Goal: Task Accomplishment & Management: Manage account settings

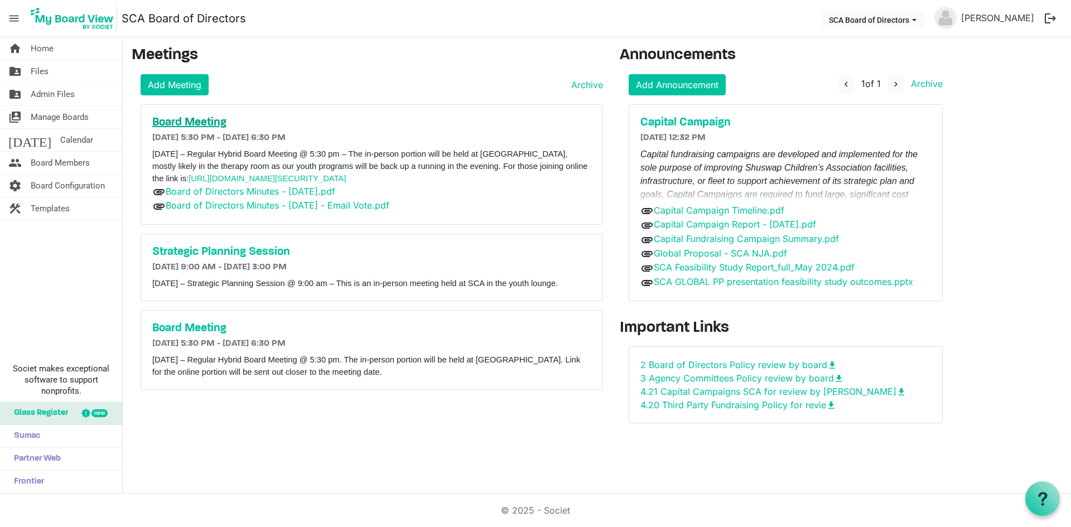
click at [210, 124] on h5 "Board Meeting" at bounding box center [371, 122] width 439 height 13
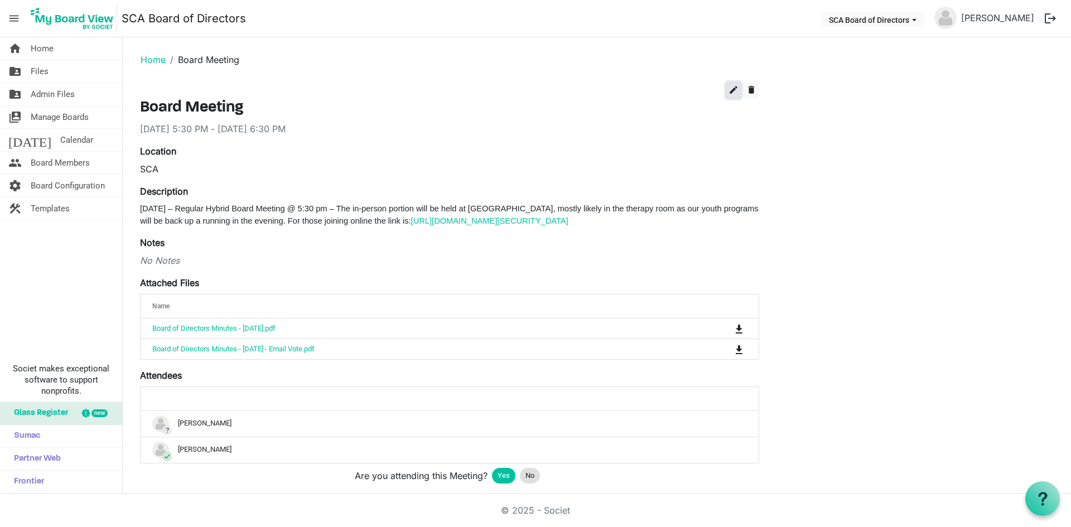
click at [732, 93] on span "edit" at bounding box center [733, 90] width 10 height 10
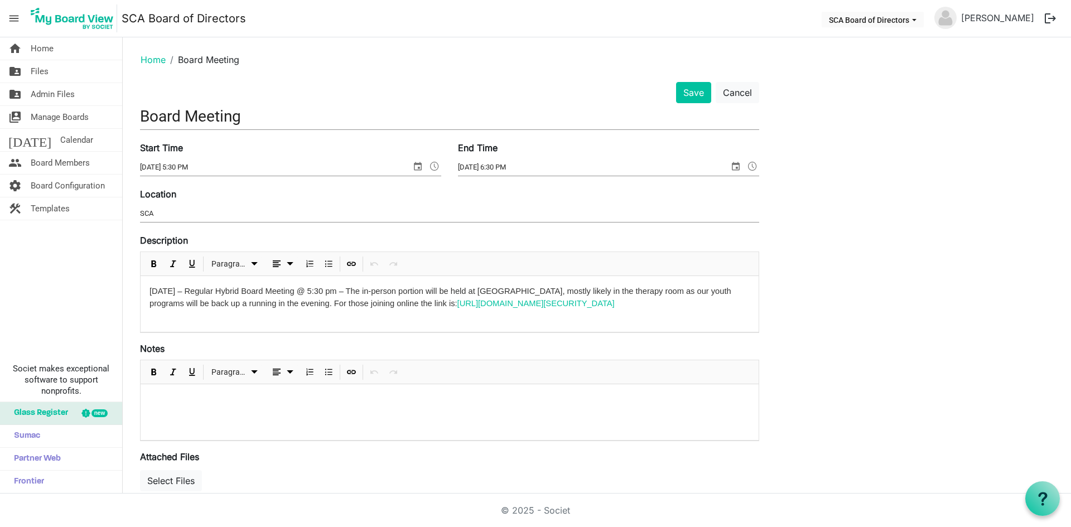
scroll to position [273, 0]
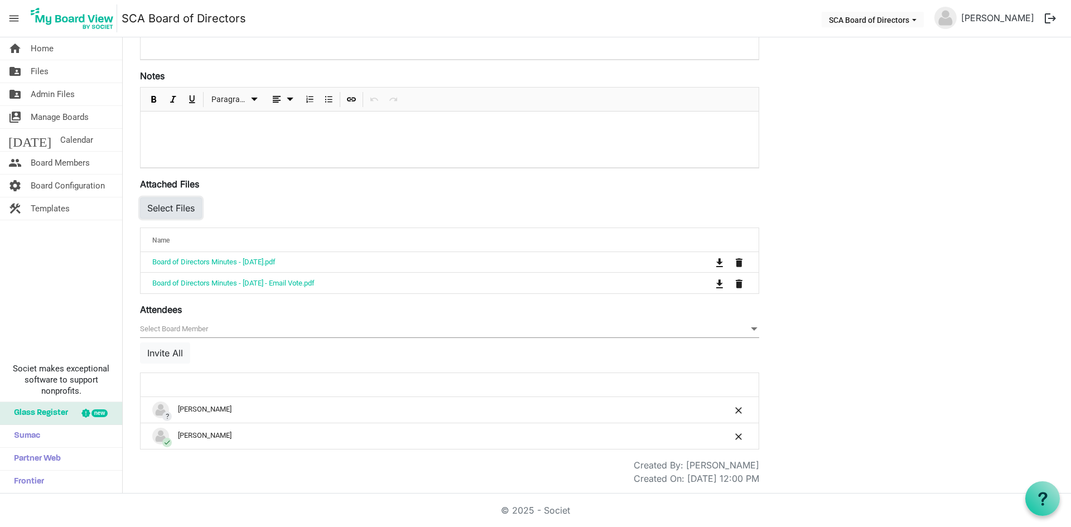
click at [180, 209] on button "Select Files" at bounding box center [171, 207] width 62 height 21
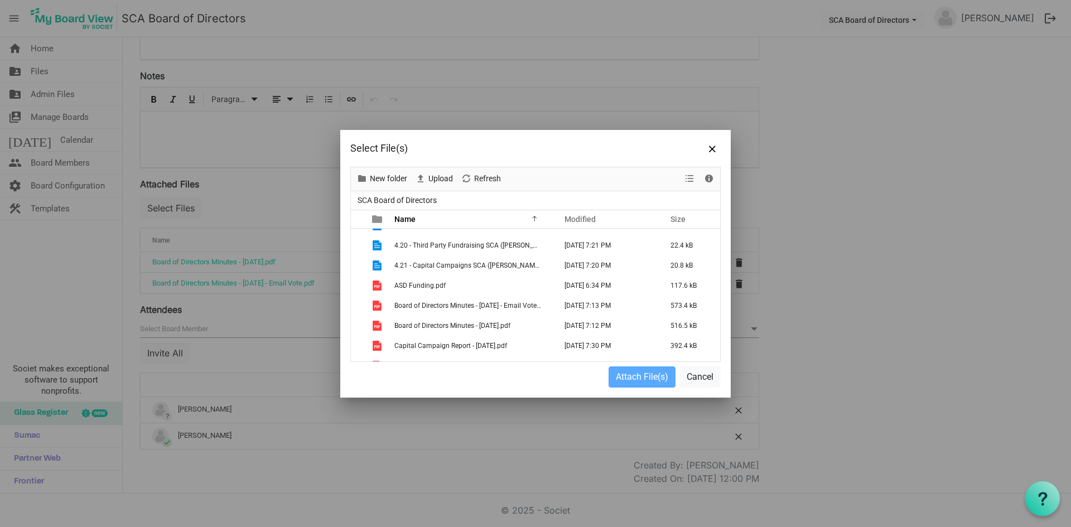
scroll to position [0, 0]
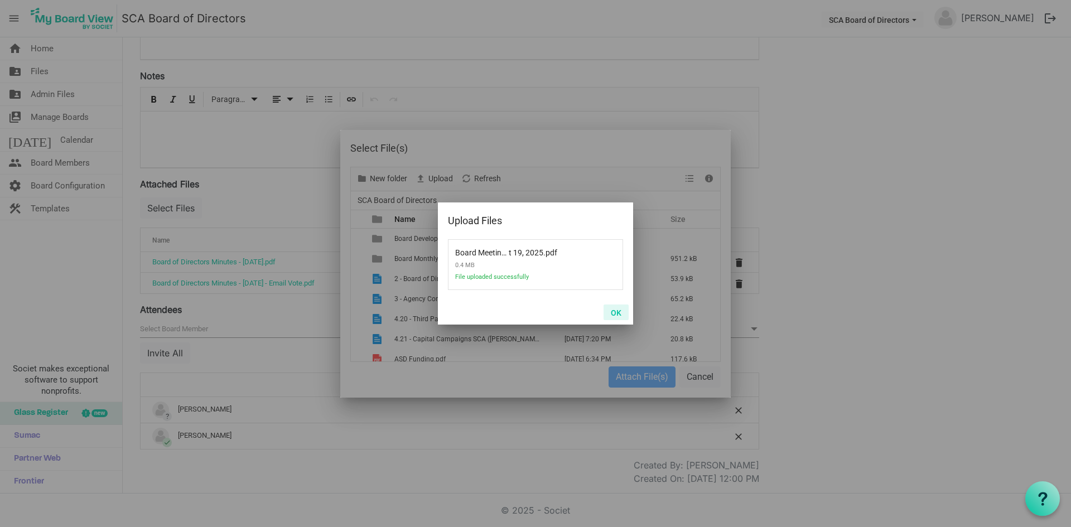
click at [614, 311] on button "OK" at bounding box center [615, 313] width 25 height 16
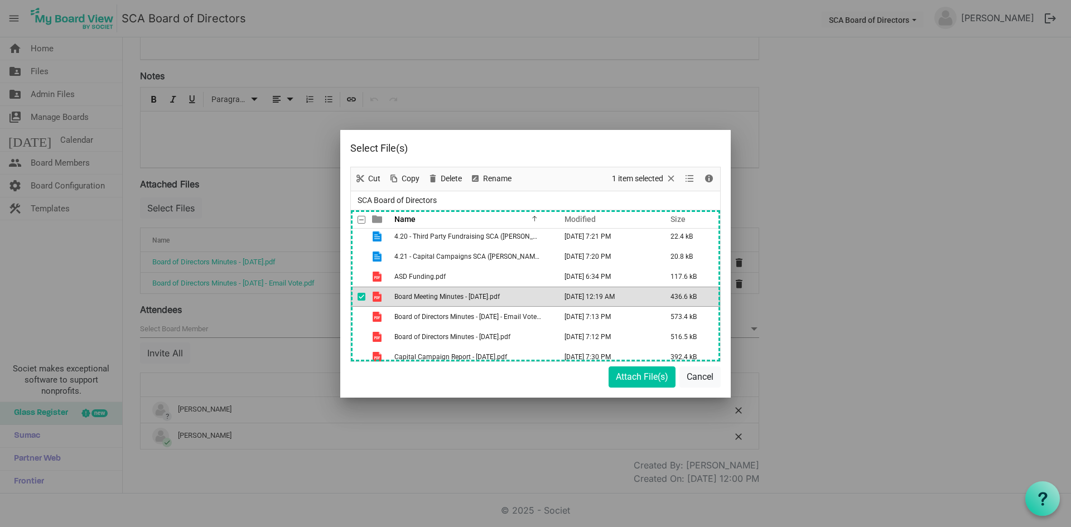
scroll to position [98, 0]
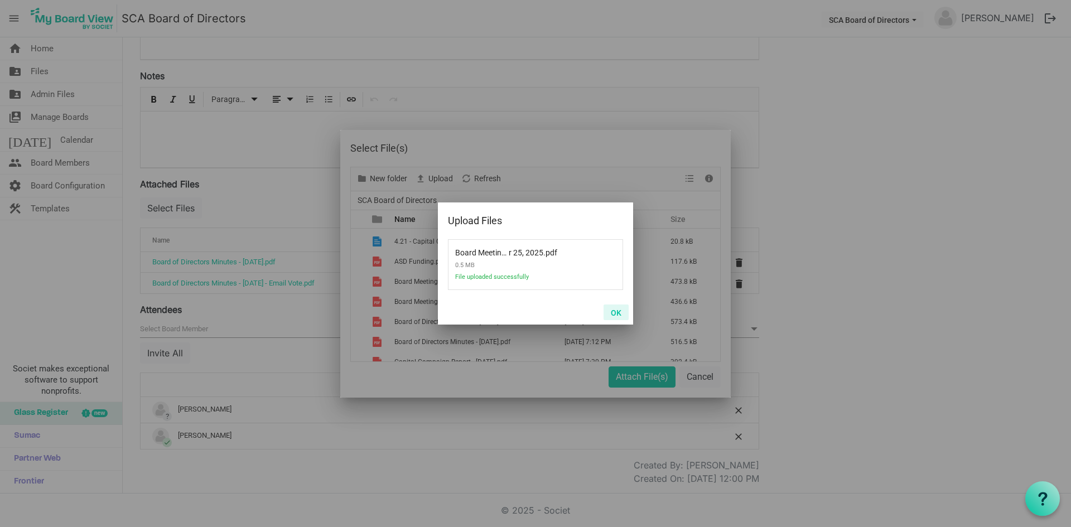
click at [617, 313] on button "OK" at bounding box center [615, 313] width 25 height 16
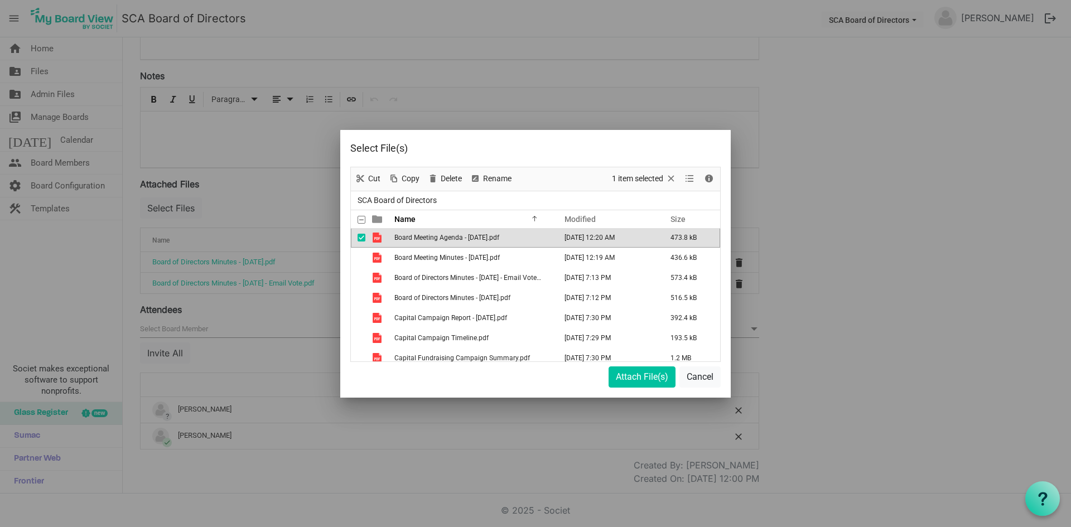
scroll to position [116, 0]
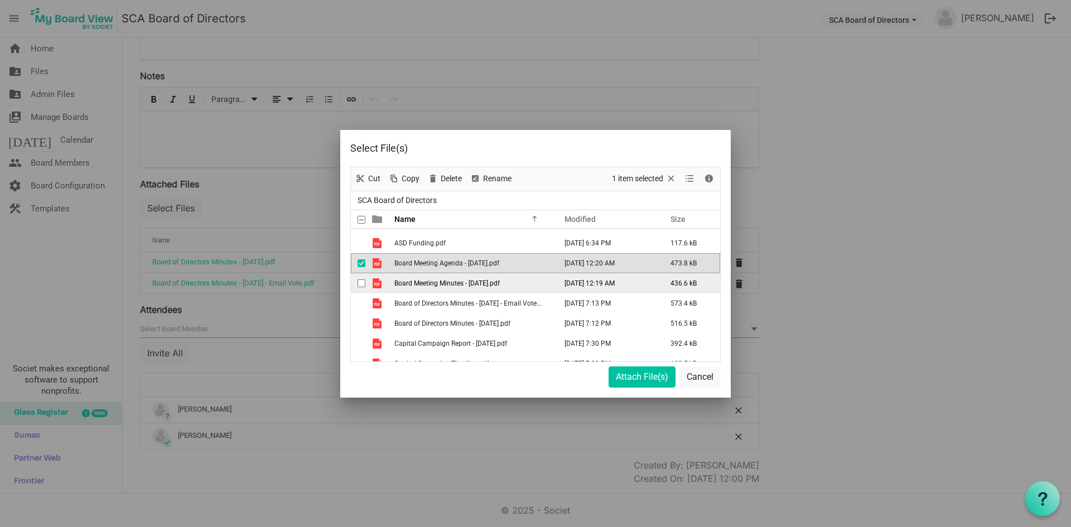
click at [360, 283] on span "checkbox" at bounding box center [362, 283] width 8 height 8
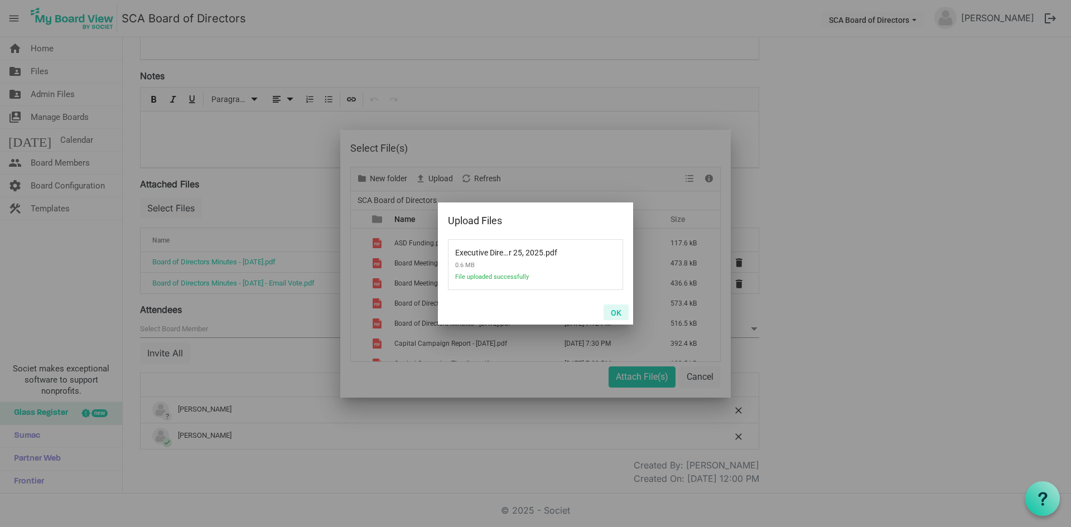
click at [620, 311] on button "OK" at bounding box center [615, 313] width 25 height 16
click at [614, 311] on button "OK" at bounding box center [615, 313] width 25 height 16
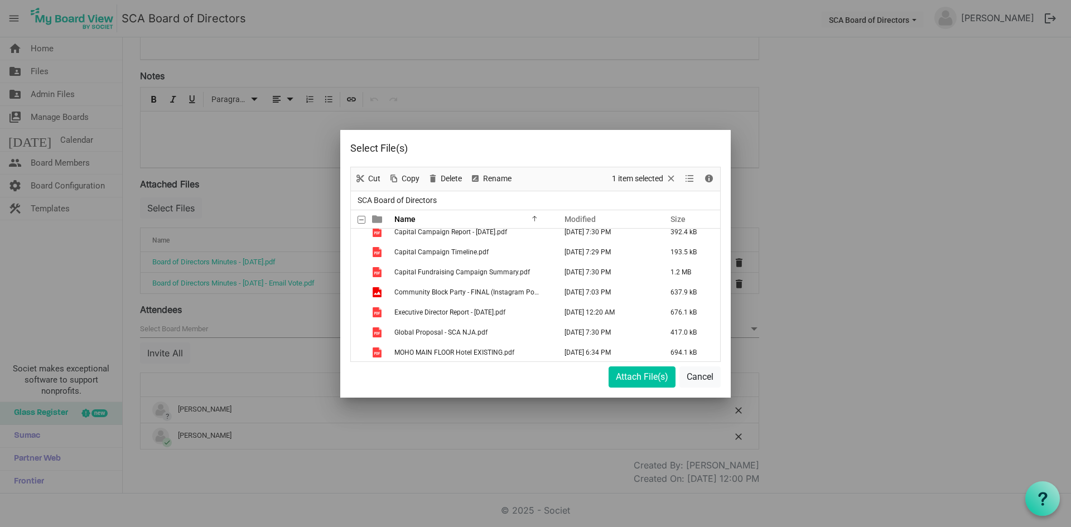
scroll to position [236, 0]
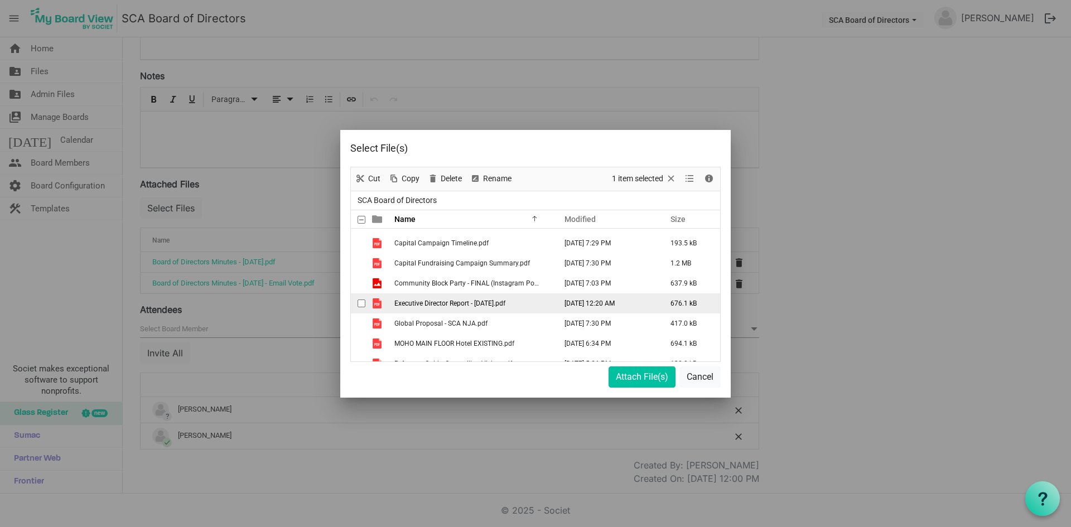
drag, startPoint x: 358, startPoint y: 304, endPoint x: 424, endPoint y: 308, distance: 66.5
click at [358, 303] on span "checkbox" at bounding box center [362, 304] width 8 height 8
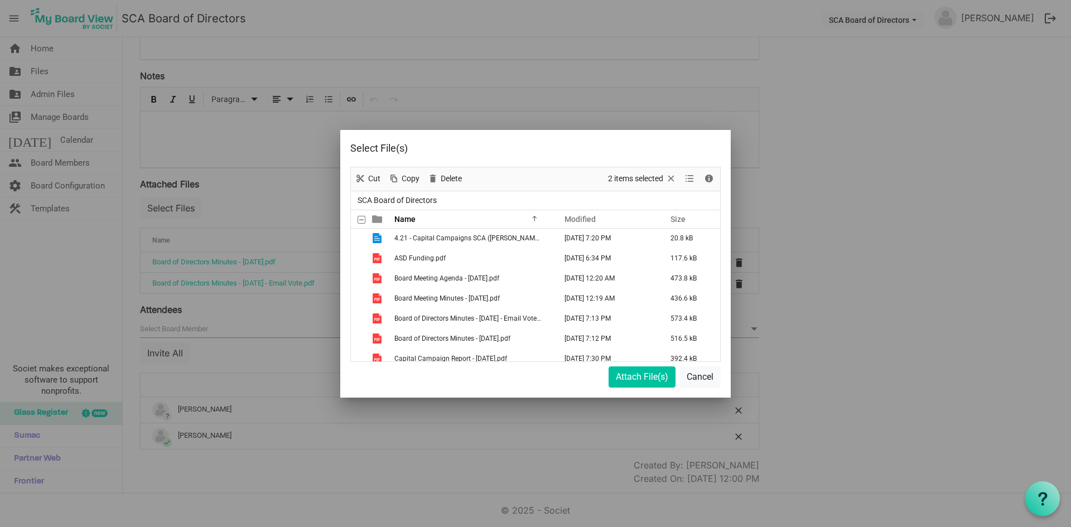
scroll to position [89, 0]
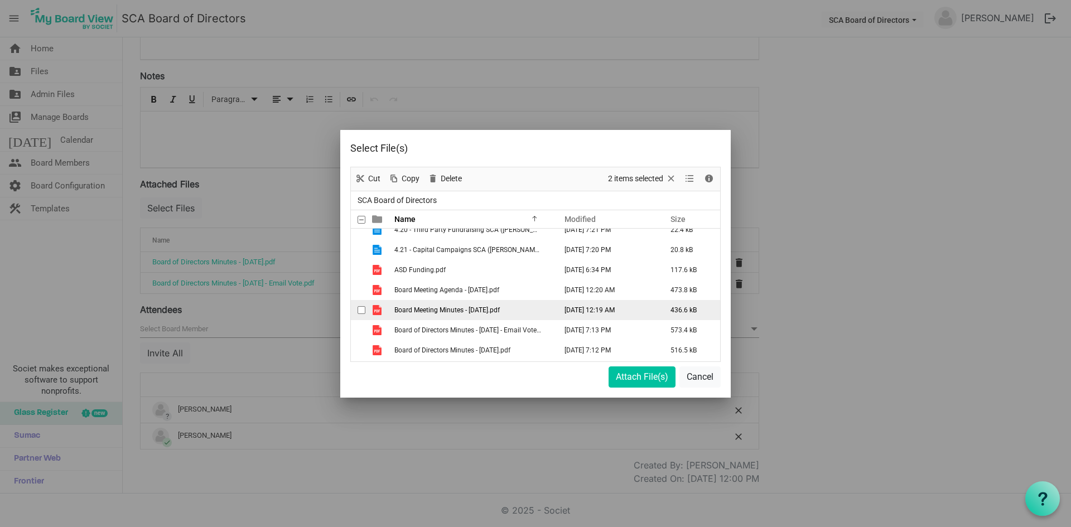
click at [363, 310] on span "checkbox" at bounding box center [362, 310] width 8 height 8
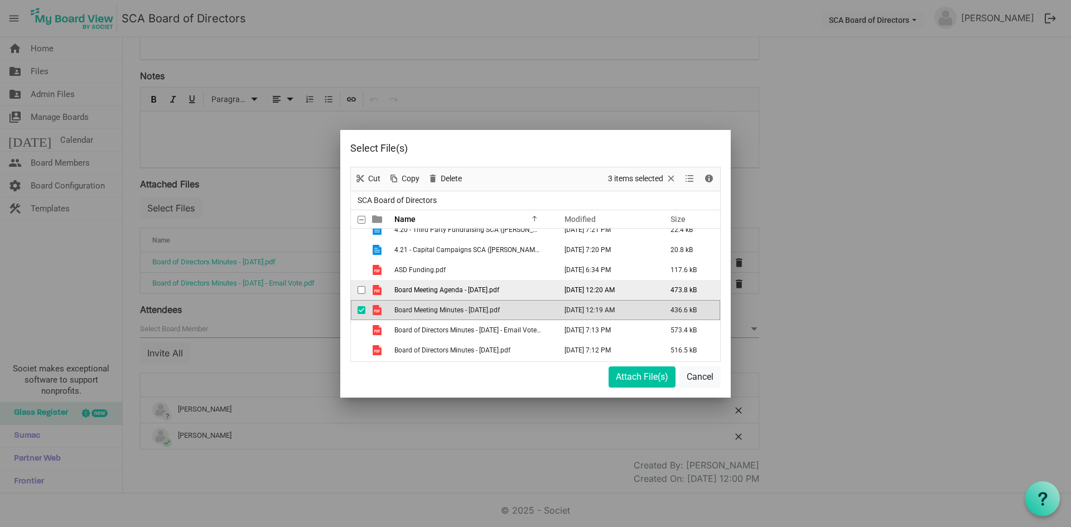
click at [361, 291] on span "checkbox" at bounding box center [362, 290] width 8 height 8
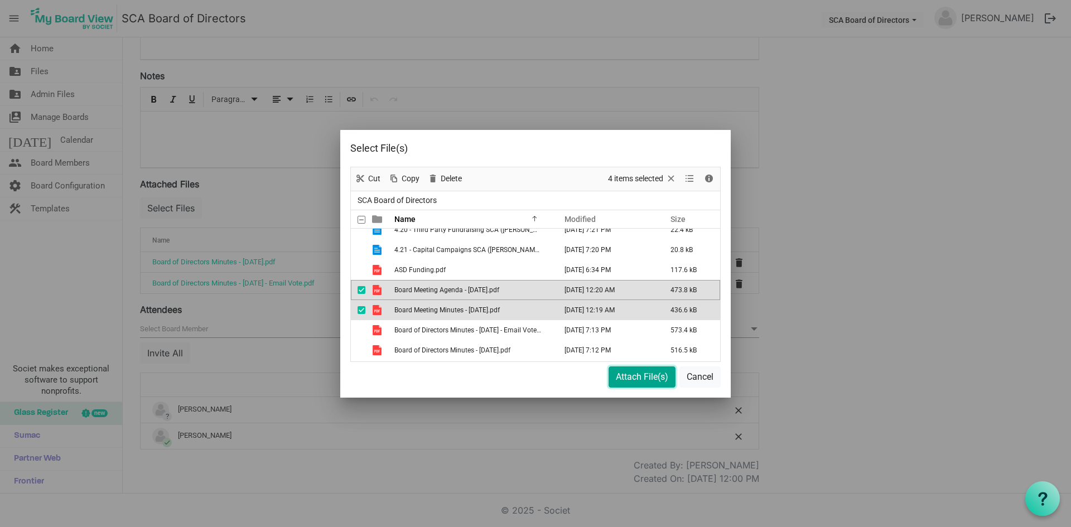
click at [634, 376] on button "Attach File(s)" at bounding box center [641, 376] width 67 height 21
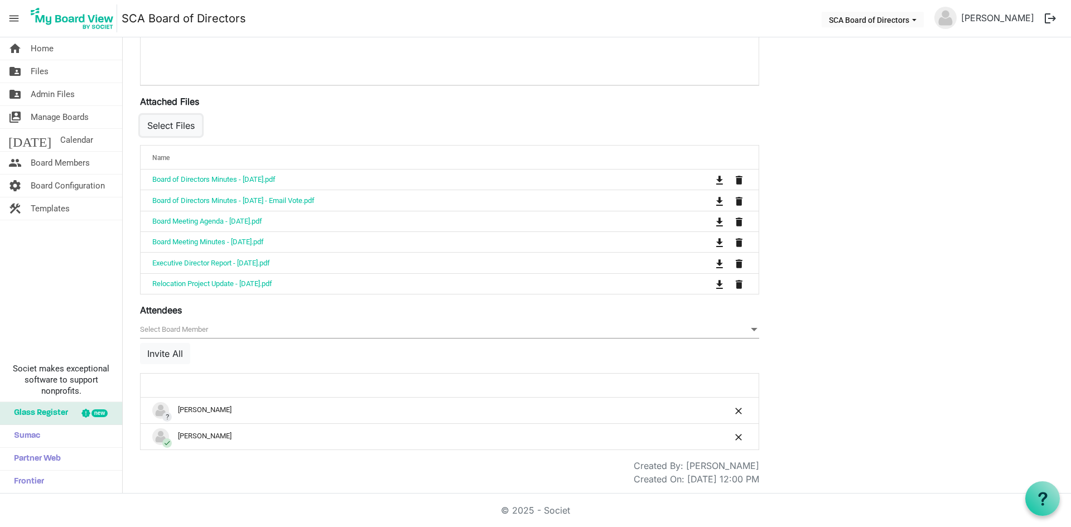
scroll to position [0, 0]
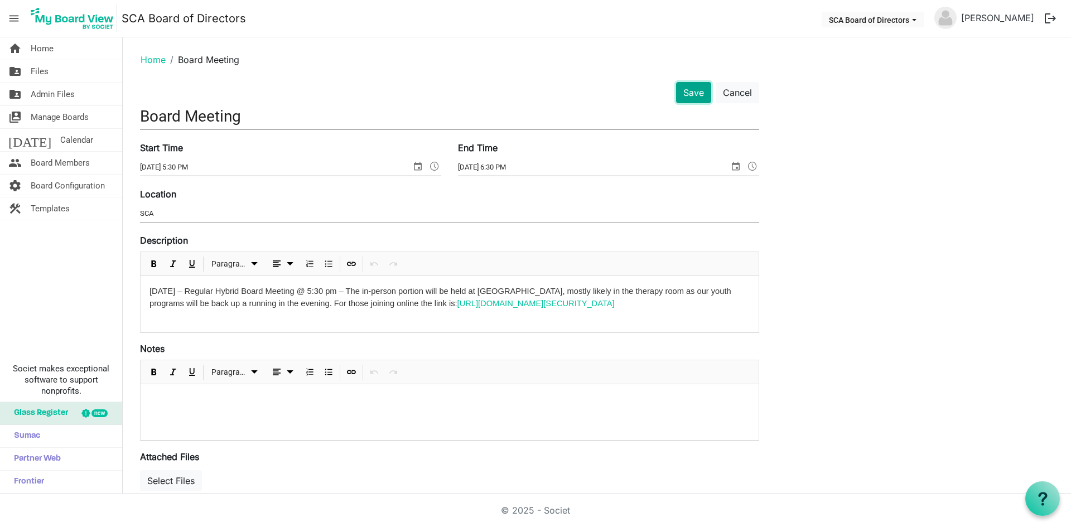
click at [687, 95] on button "Save" at bounding box center [693, 92] width 35 height 21
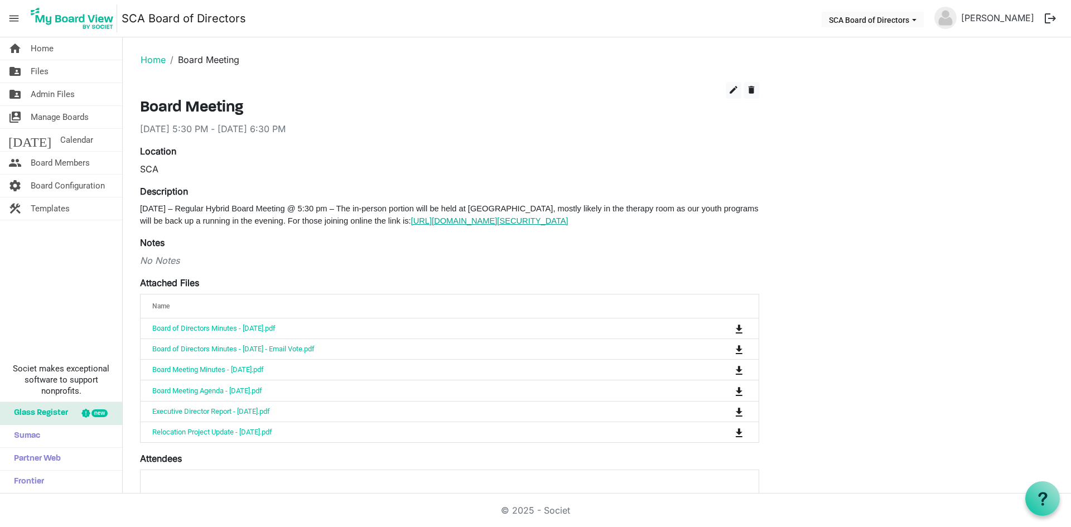
drag, startPoint x: 316, startPoint y: 232, endPoint x: 450, endPoint y: 225, distance: 134.1
click at [450, 225] on p "Wednesday September 24, 2025 – Regular Hybrid Board Meeting @ 5:30 pm – The in-…" at bounding box center [449, 214] width 619 height 25
copy link "[URL][DOMAIN_NAME][SECURITY_DATA]"
click at [437, 99] on h3 "Board Meeting" at bounding box center [449, 108] width 619 height 19
click at [145, 59] on link "Home" at bounding box center [153, 59] width 25 height 11
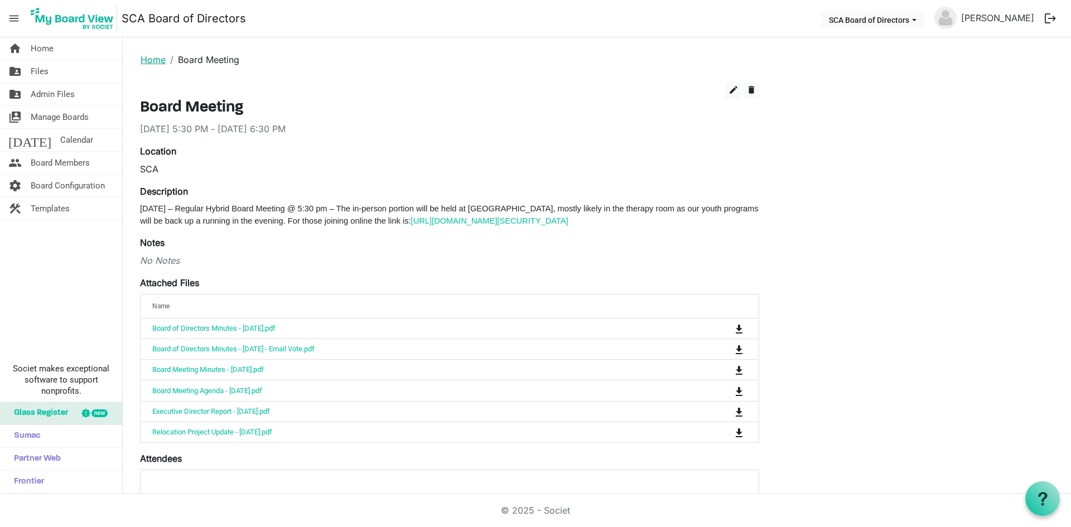
click at [154, 61] on link "Home" at bounding box center [153, 59] width 25 height 11
